Goal: Information Seeking & Learning: Learn about a topic

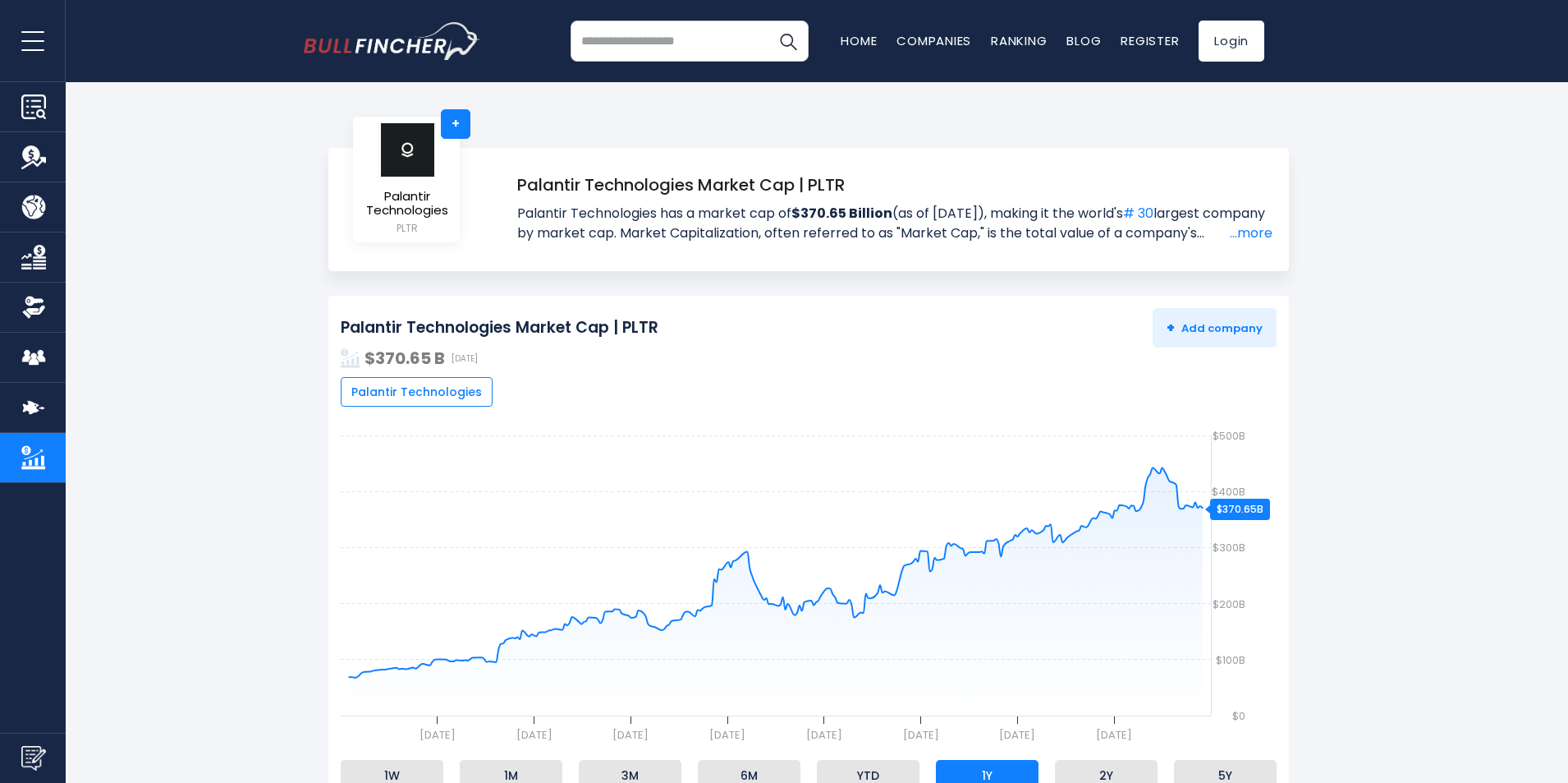
click at [33, 41] on button "open menu" at bounding box center [33, 41] width 66 height 81
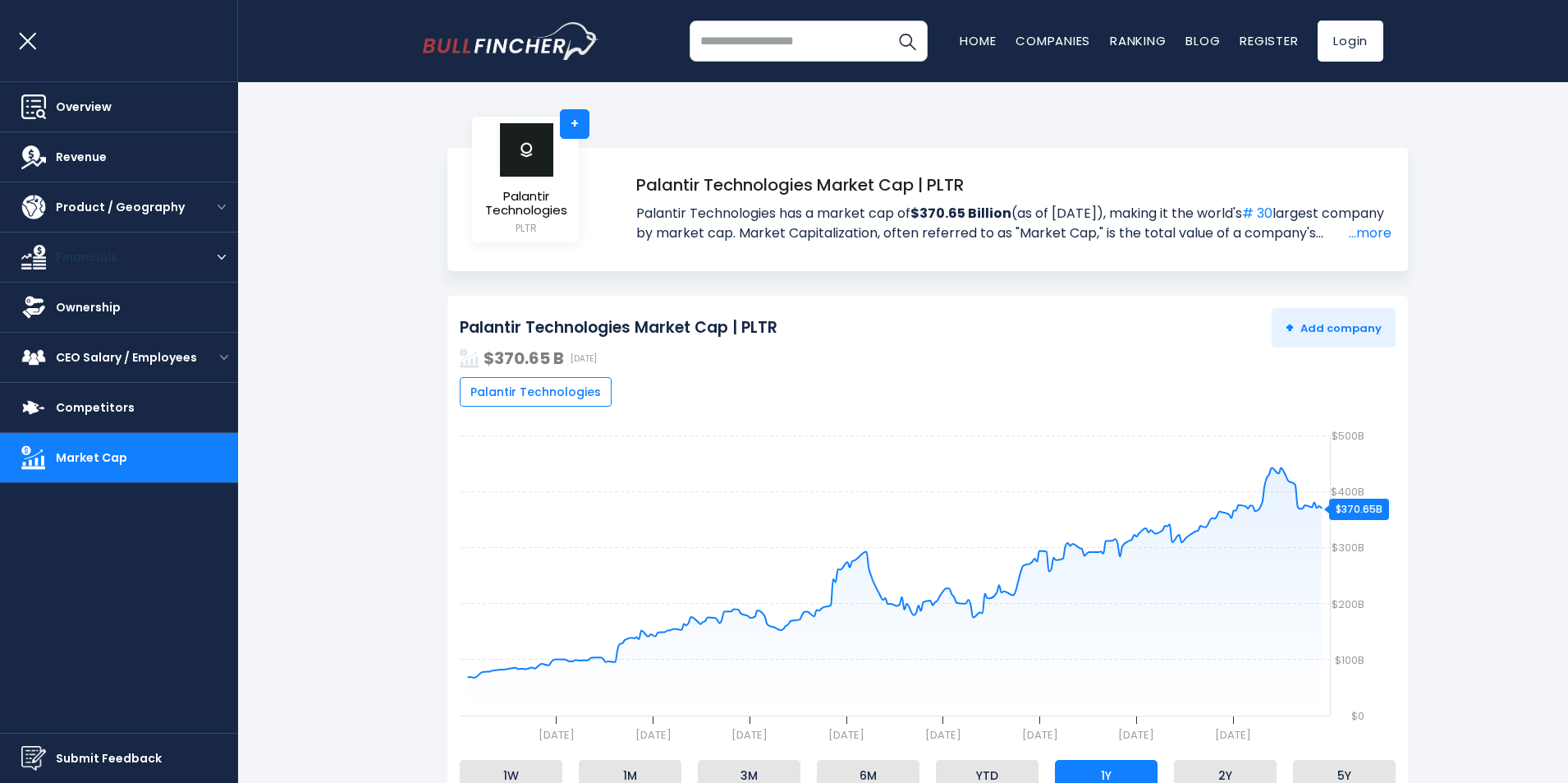
click at [157, 257] on link "Financials" at bounding box center [103, 257] width 205 height 49
click at [221, 243] on div "Financials" at bounding box center [119, 256] width 238 height 50
click at [210, 256] on button "open menu" at bounding box center [221, 257] width 33 height 8
